Goal: Check status: Check status

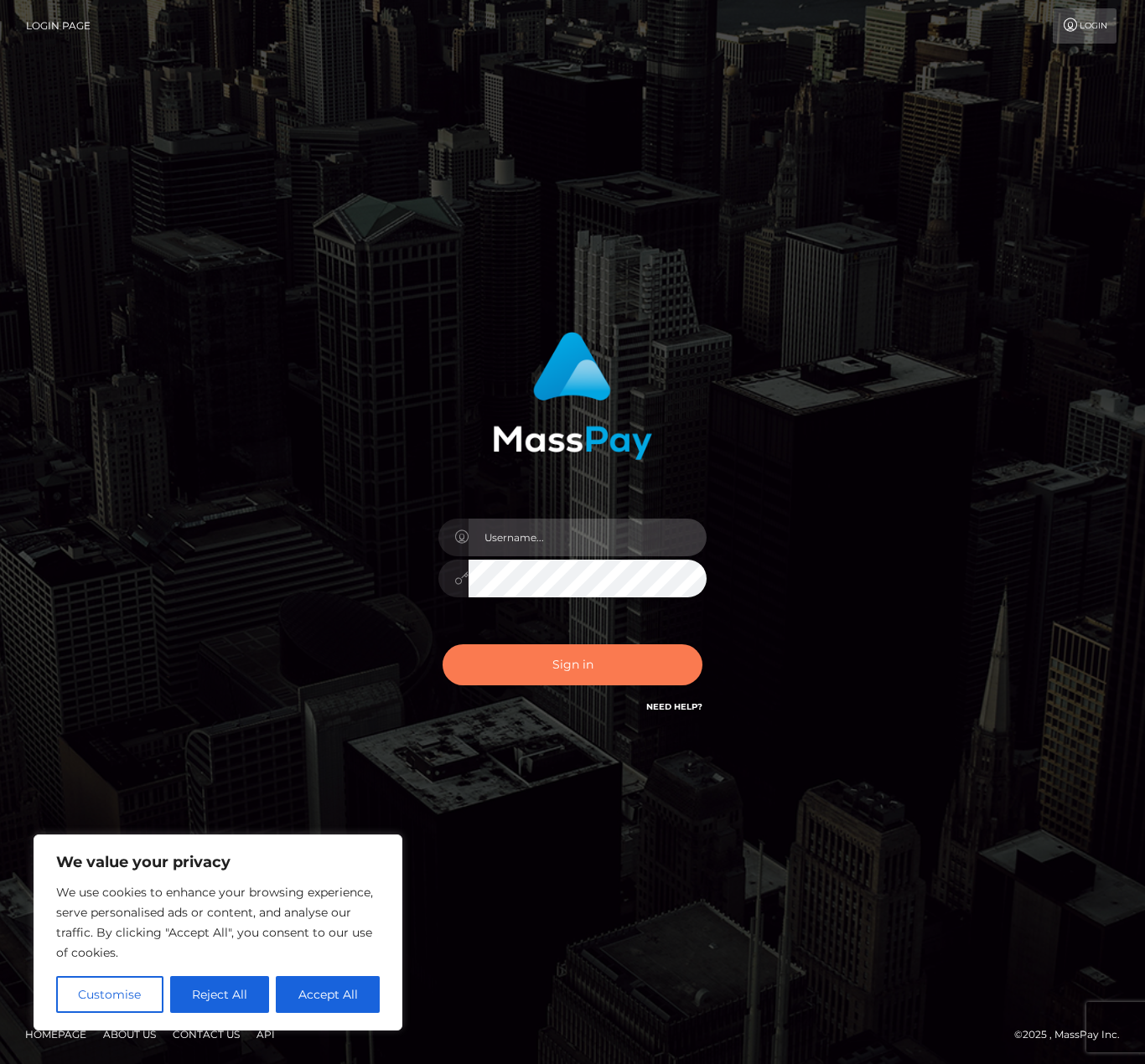
type input "matthewlebenson"
click at [545, 679] on button "Sign in" at bounding box center [572, 664] width 260 height 41
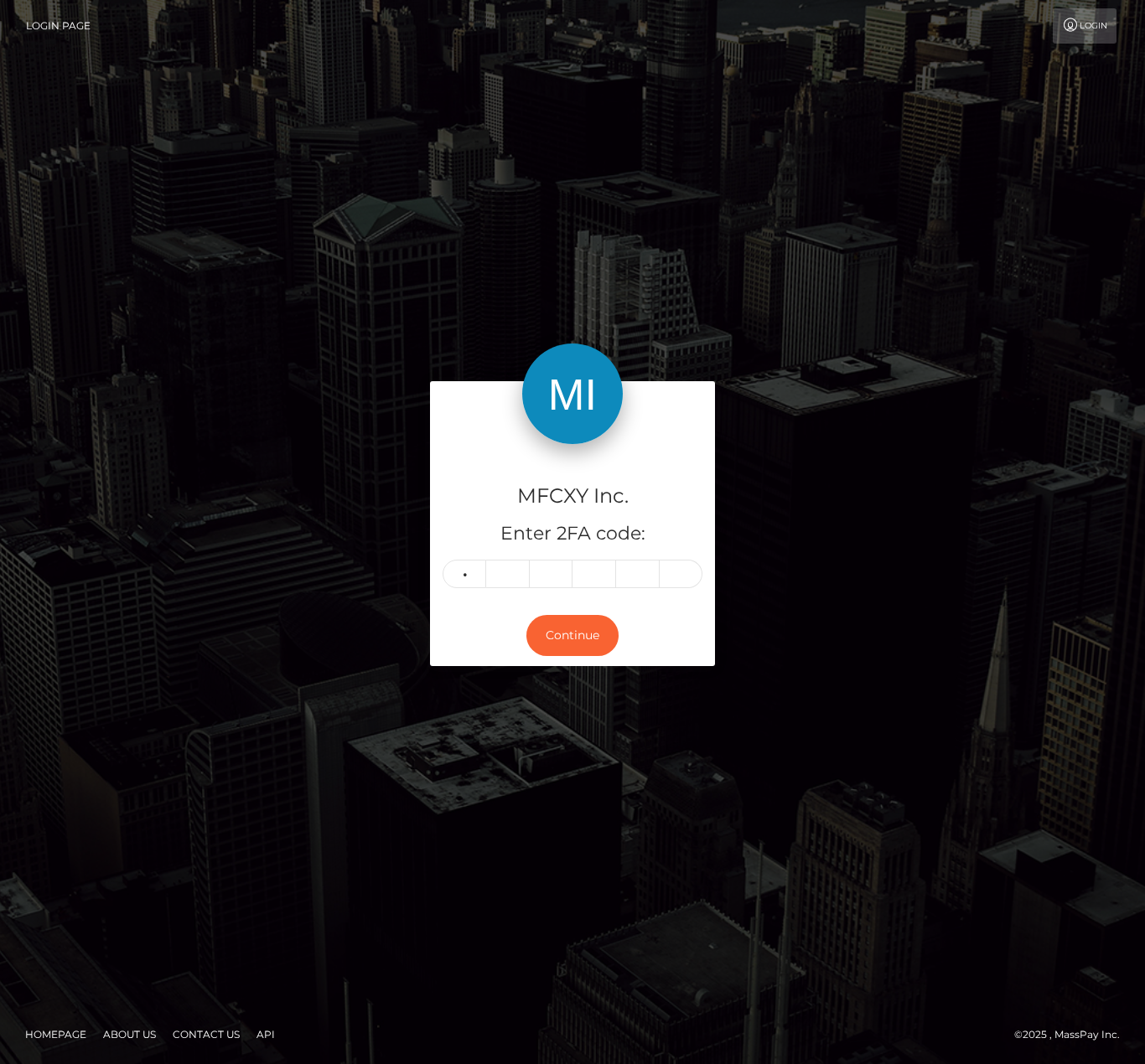
type input "3"
type input "2"
type input "5"
type input "0"
type input "4"
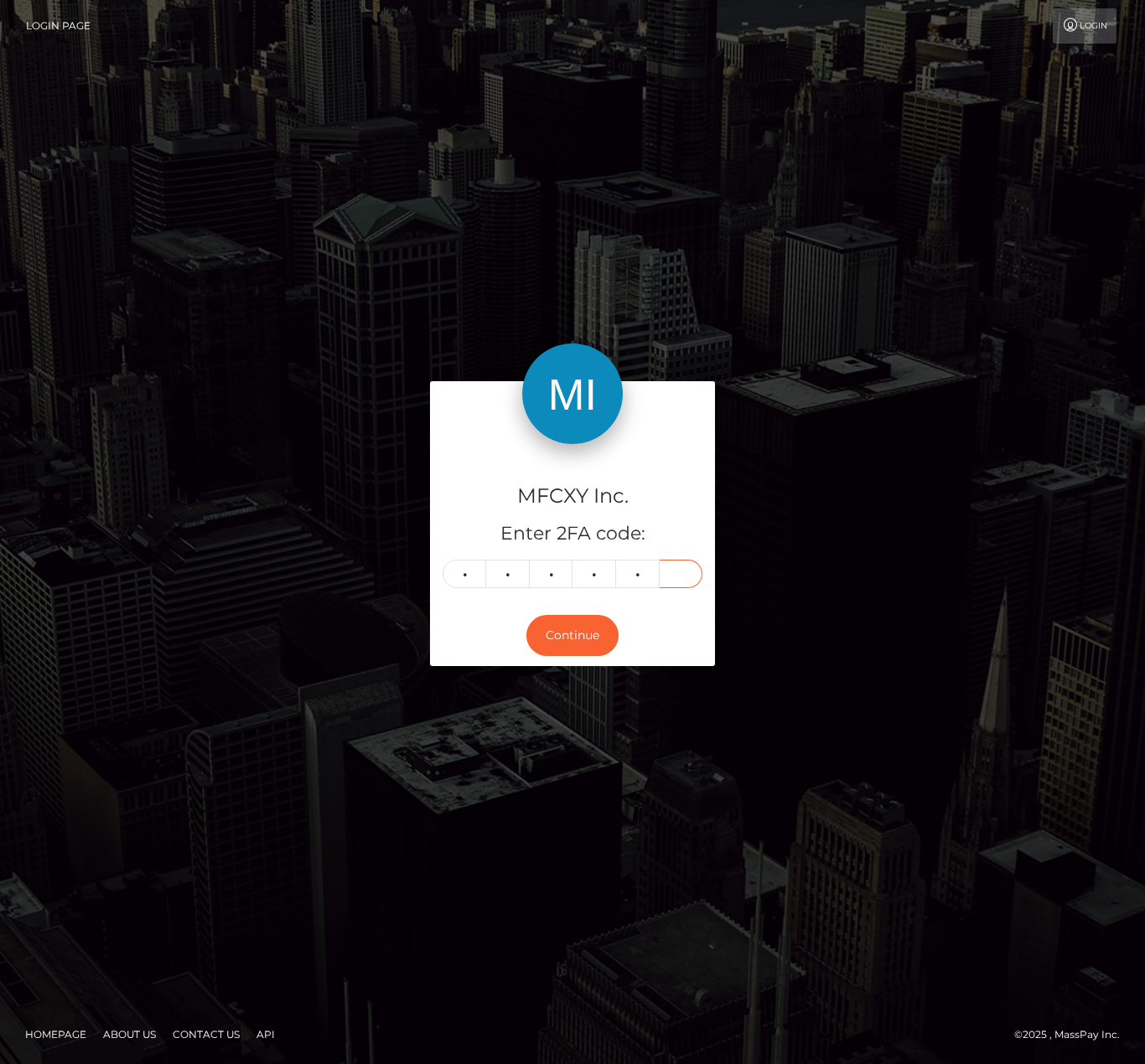
type input "1"
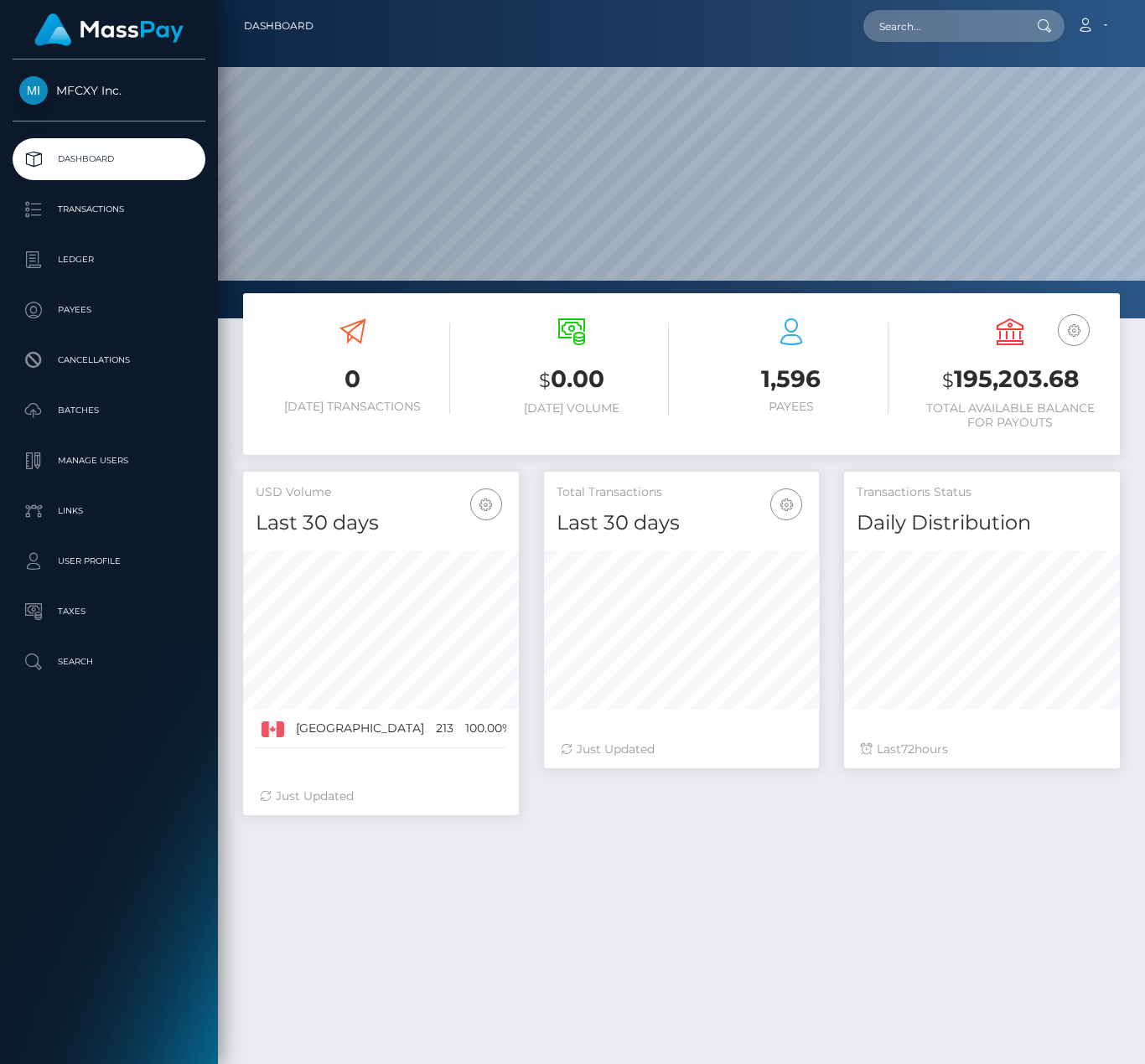
scroll to position [297, 275]
click at [85, 256] on p "Ledger" at bounding box center [109, 259] width 179 height 25
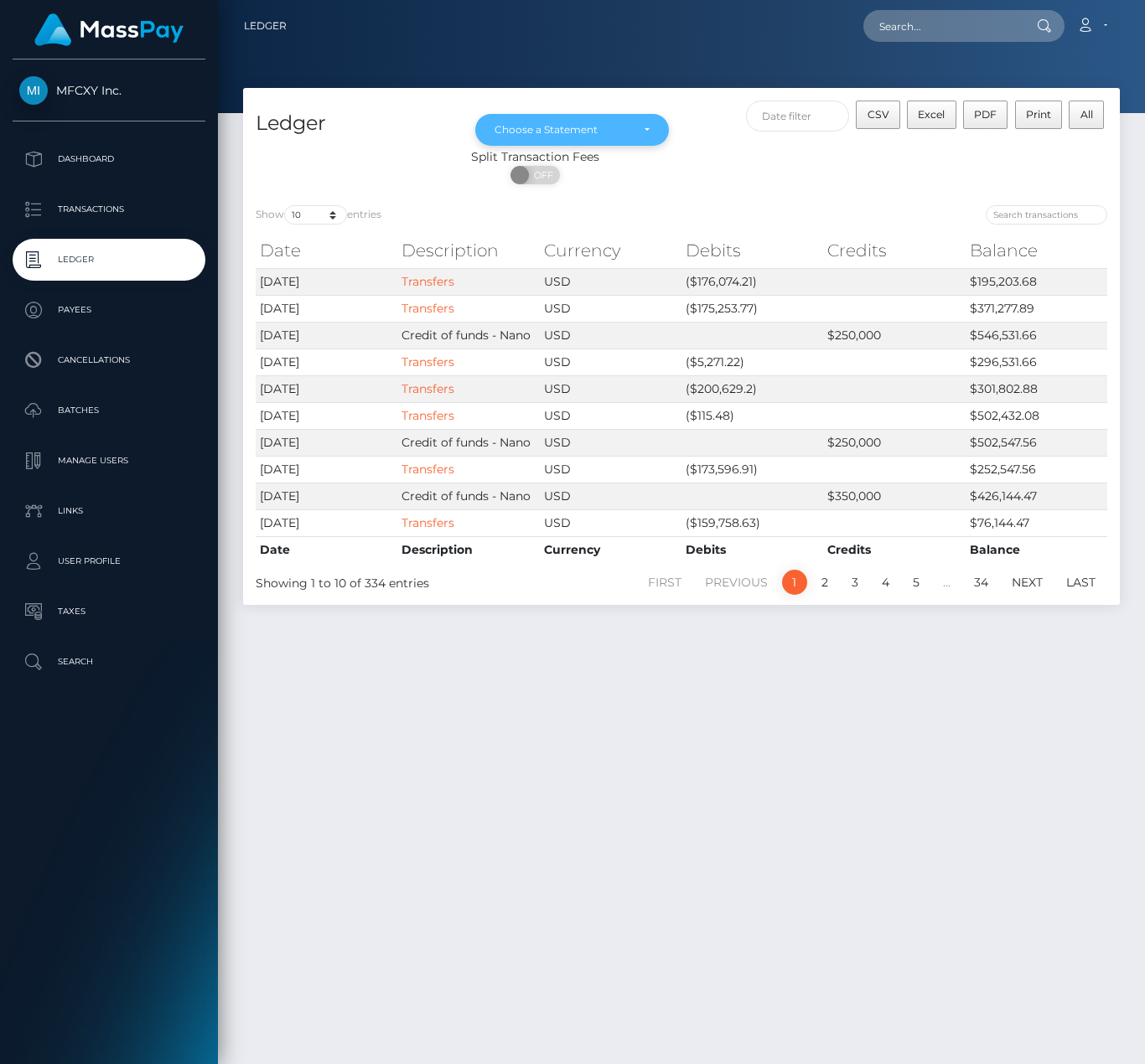
click at [536, 123] on div "Choose a Statement" at bounding box center [573, 130] width 195 height 32
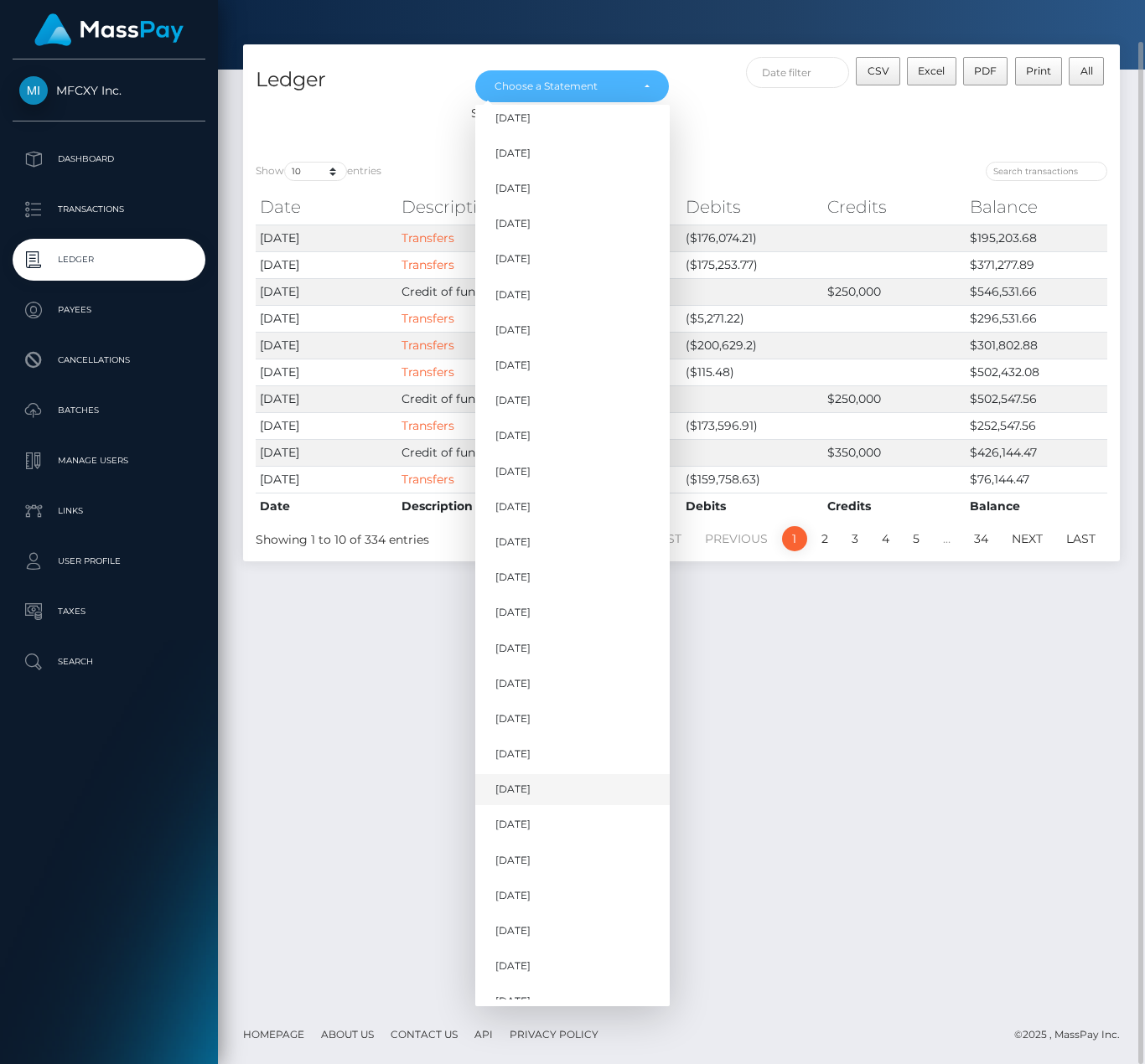
scroll to position [844, 0]
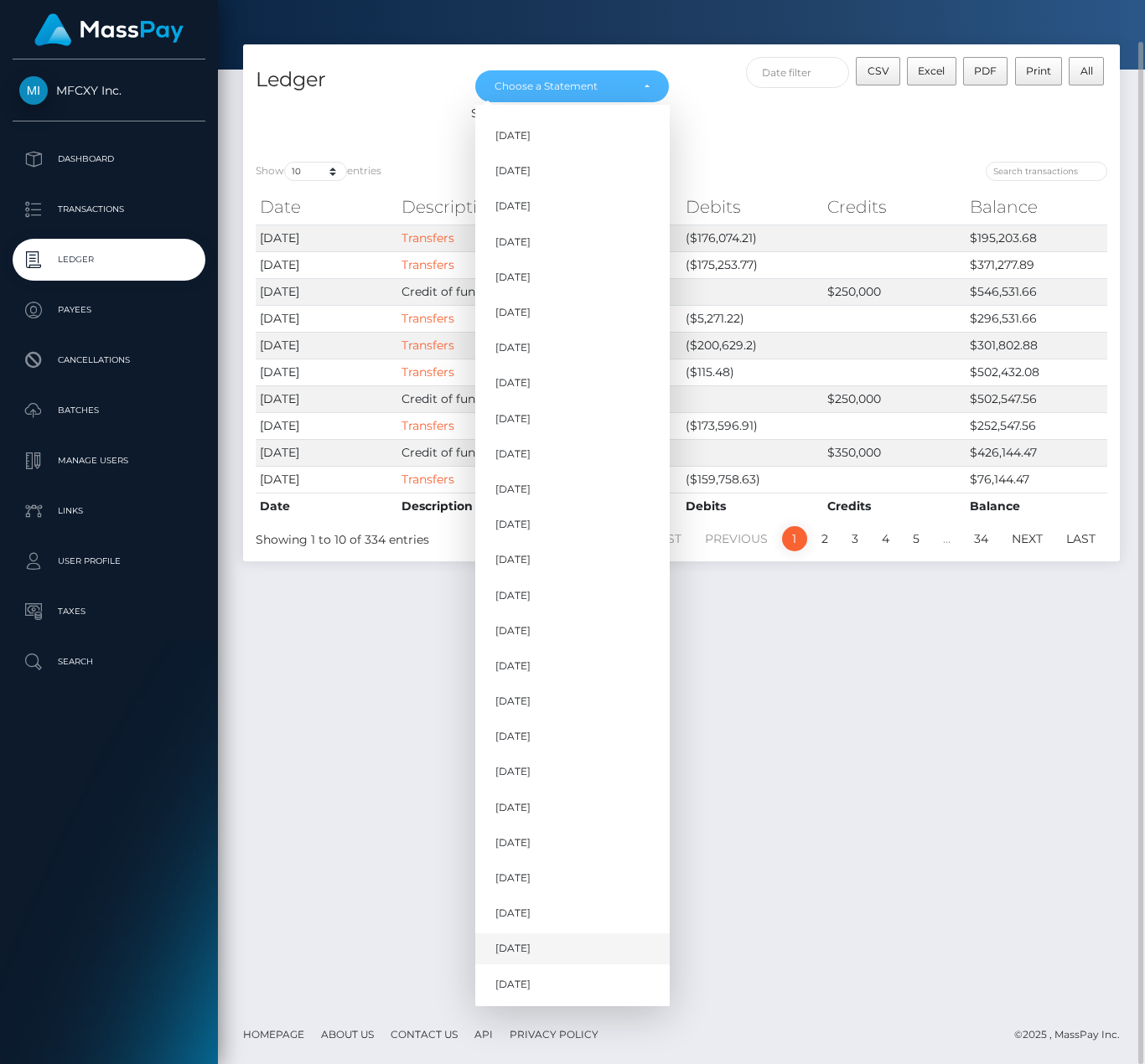
click at [543, 949] on link "[DATE]" at bounding box center [573, 949] width 195 height 31
select select "[DATE]"
